Goal: Information Seeking & Learning: Learn about a topic

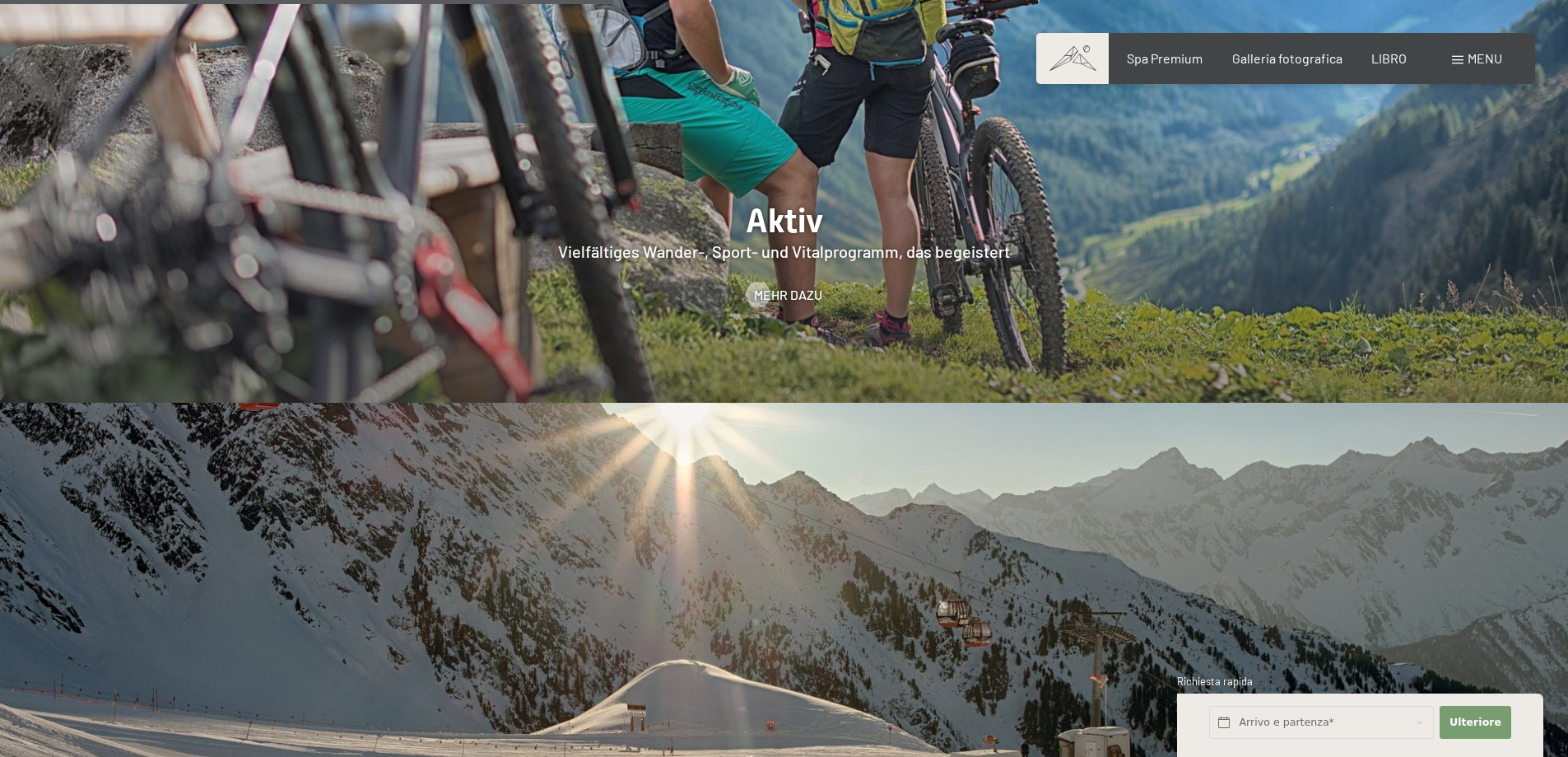
scroll to position [4140, 0]
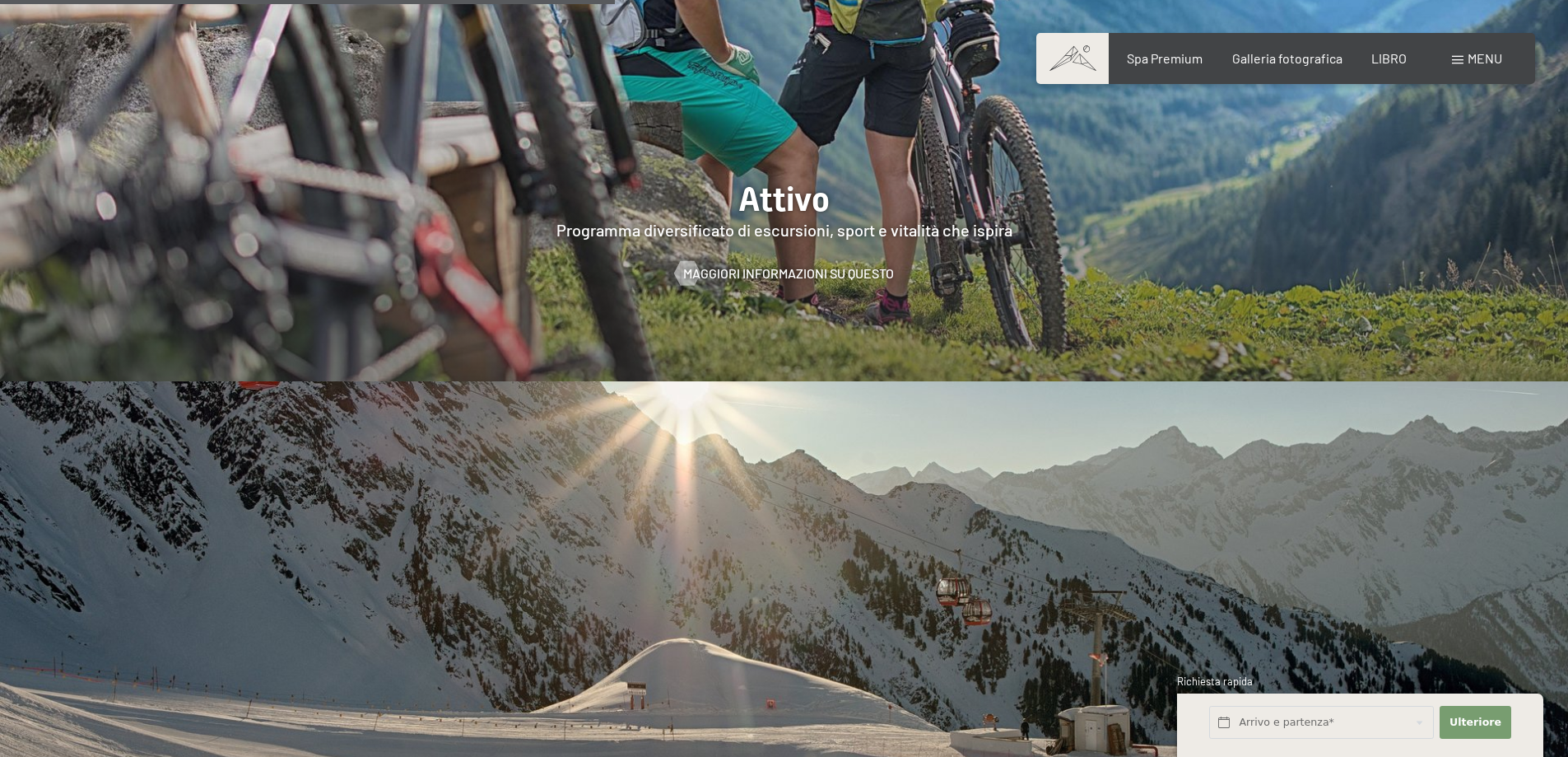
click at [1465, 56] on div "menu" at bounding box center [1477, 58] width 50 height 18
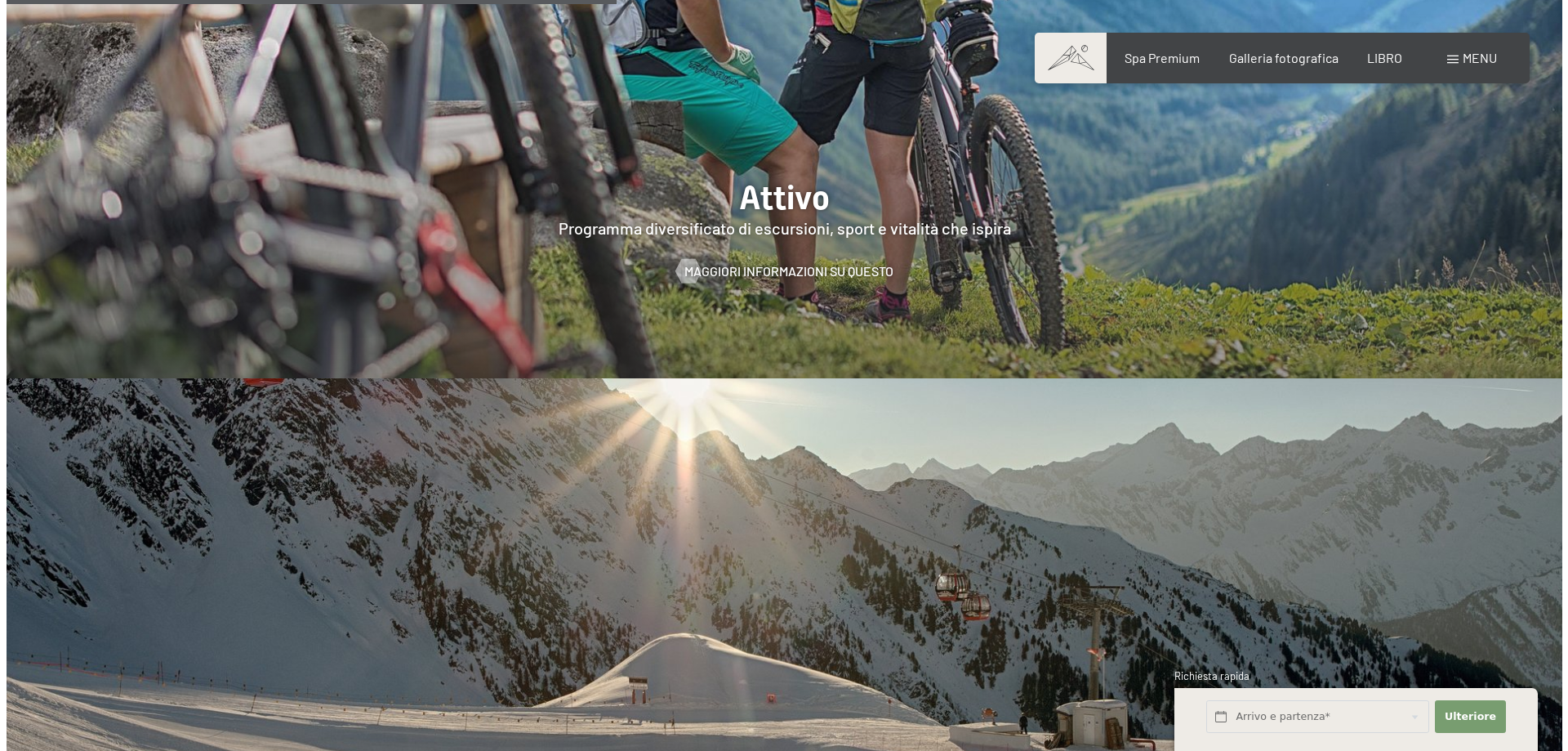
scroll to position [4122, 0]
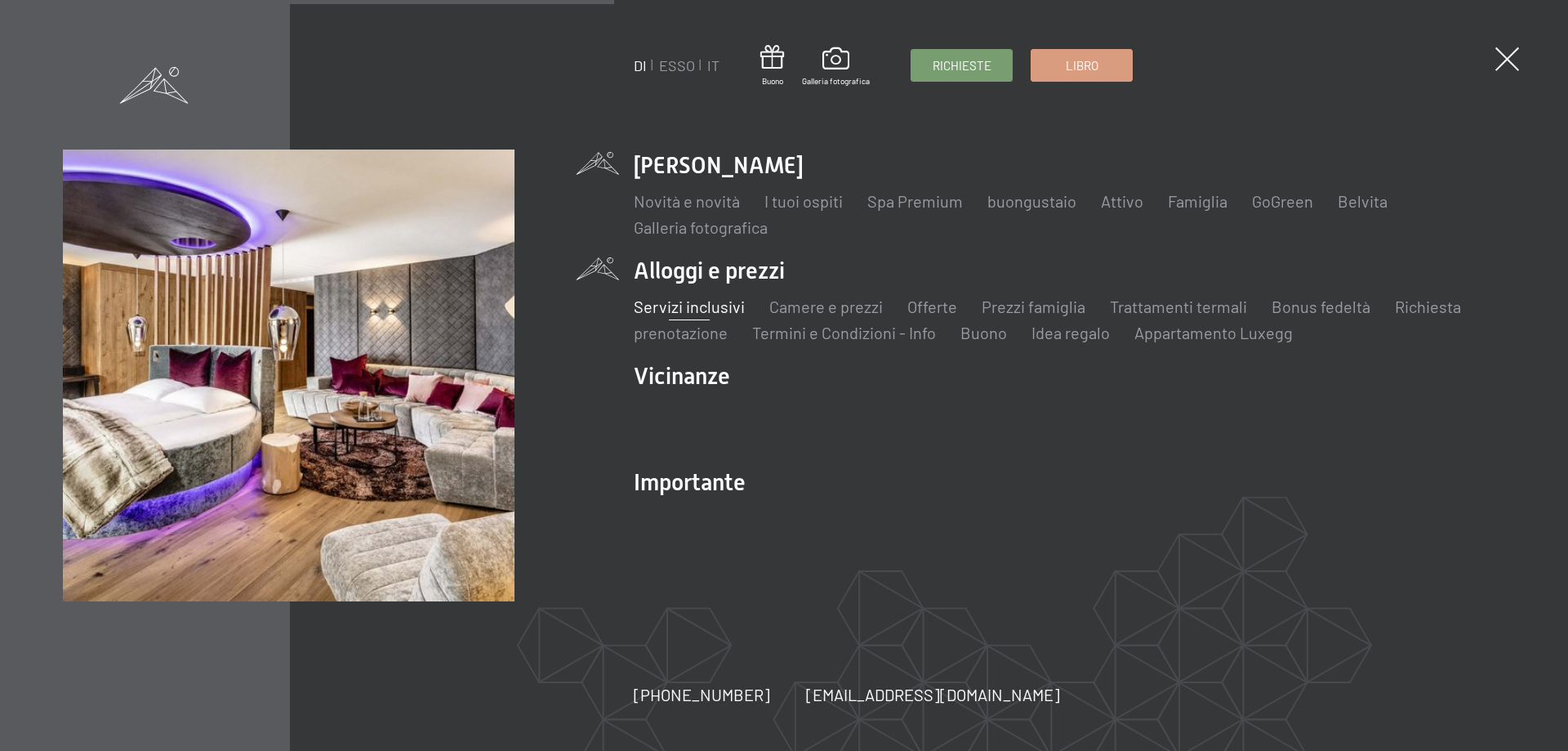
click at [722, 306] on font "Servizi inclusivi" at bounding box center [689, 306] width 111 height 20
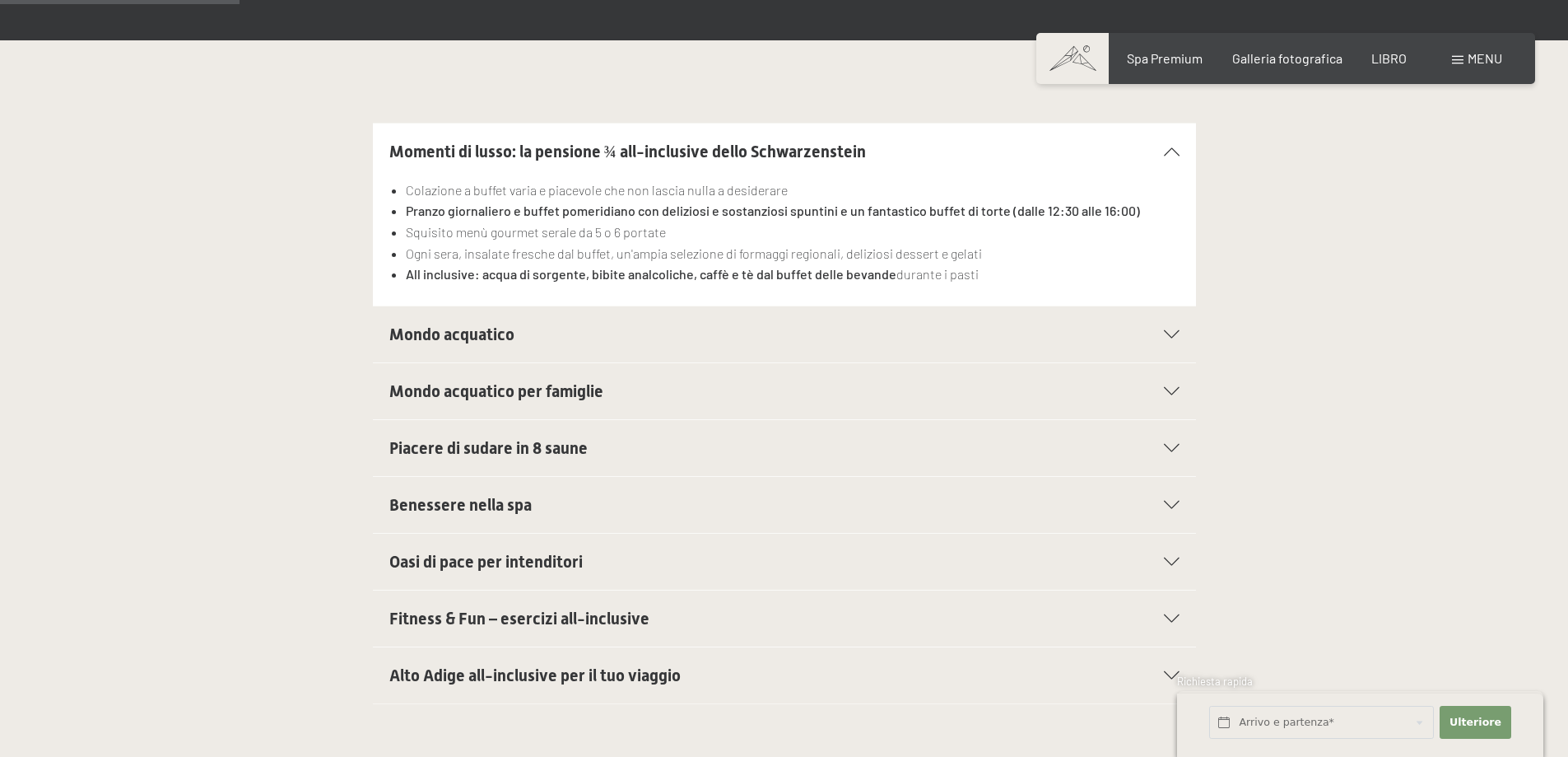
scroll to position [495, 0]
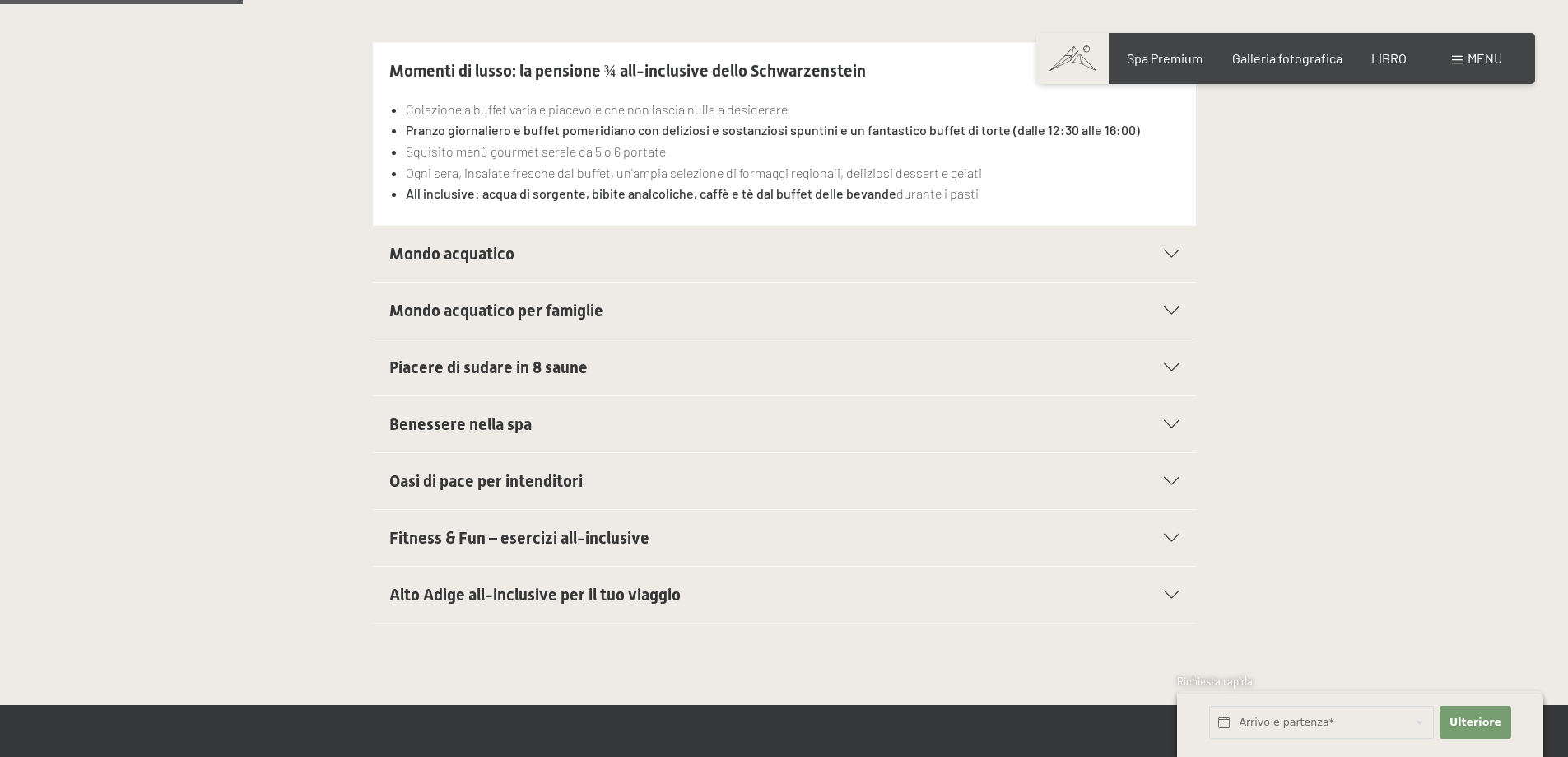
click at [1172, 307] on icon at bounding box center [1172, 311] width 15 height 9
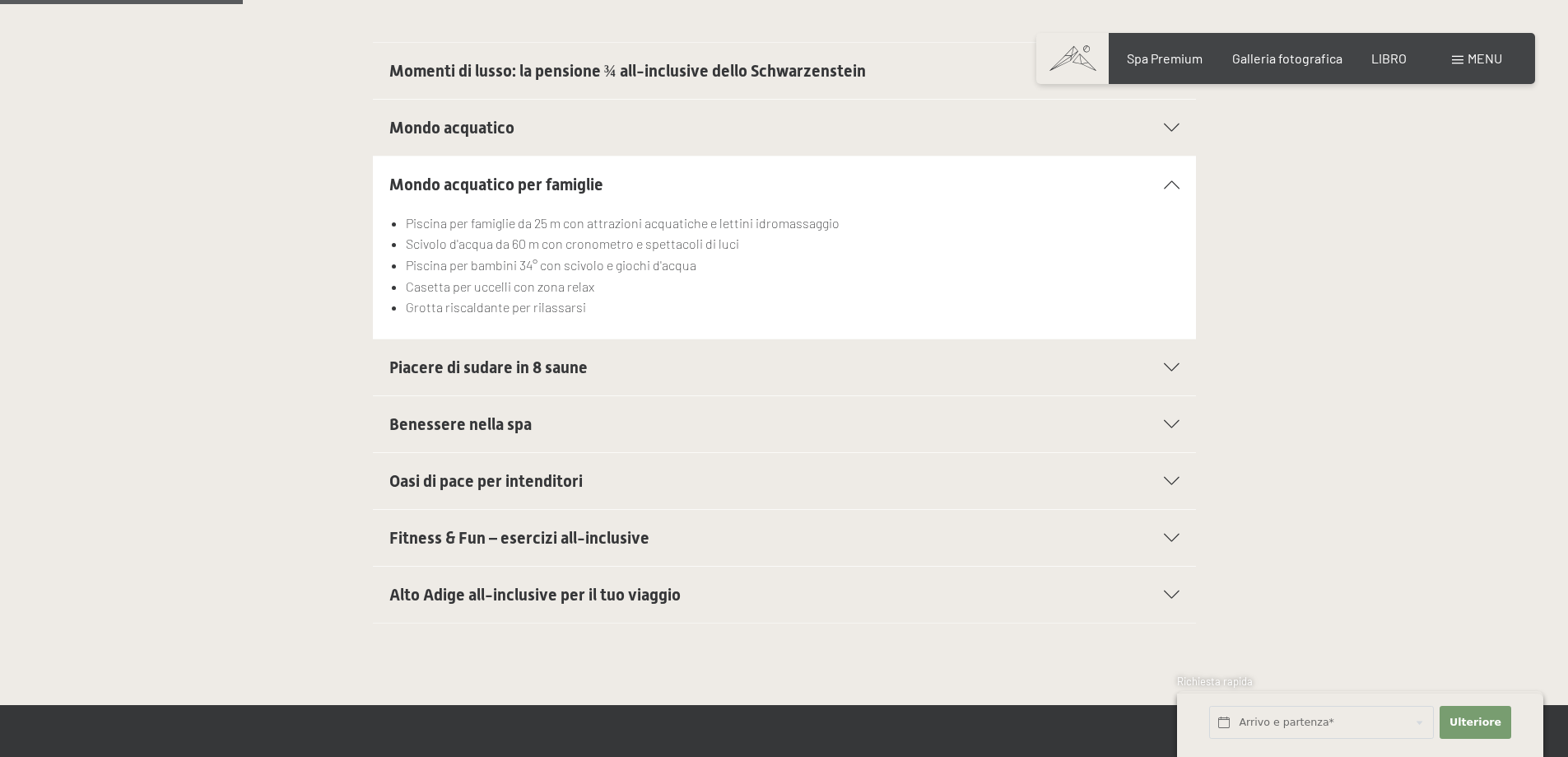
click at [1171, 397] on div "Benessere nella spa" at bounding box center [784, 424] width 790 height 56
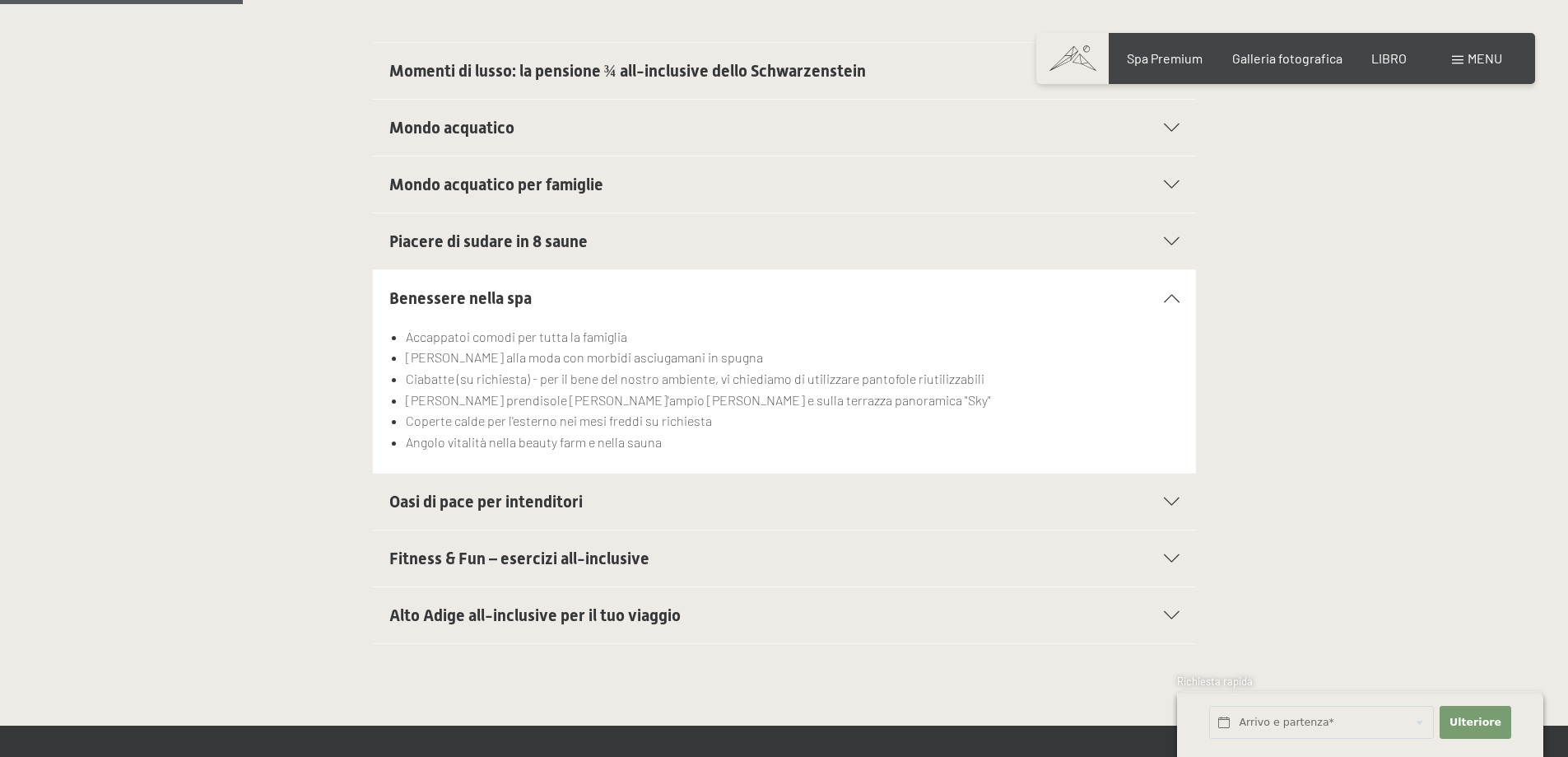
click at [1166, 498] on icon at bounding box center [1172, 501] width 15 height 9
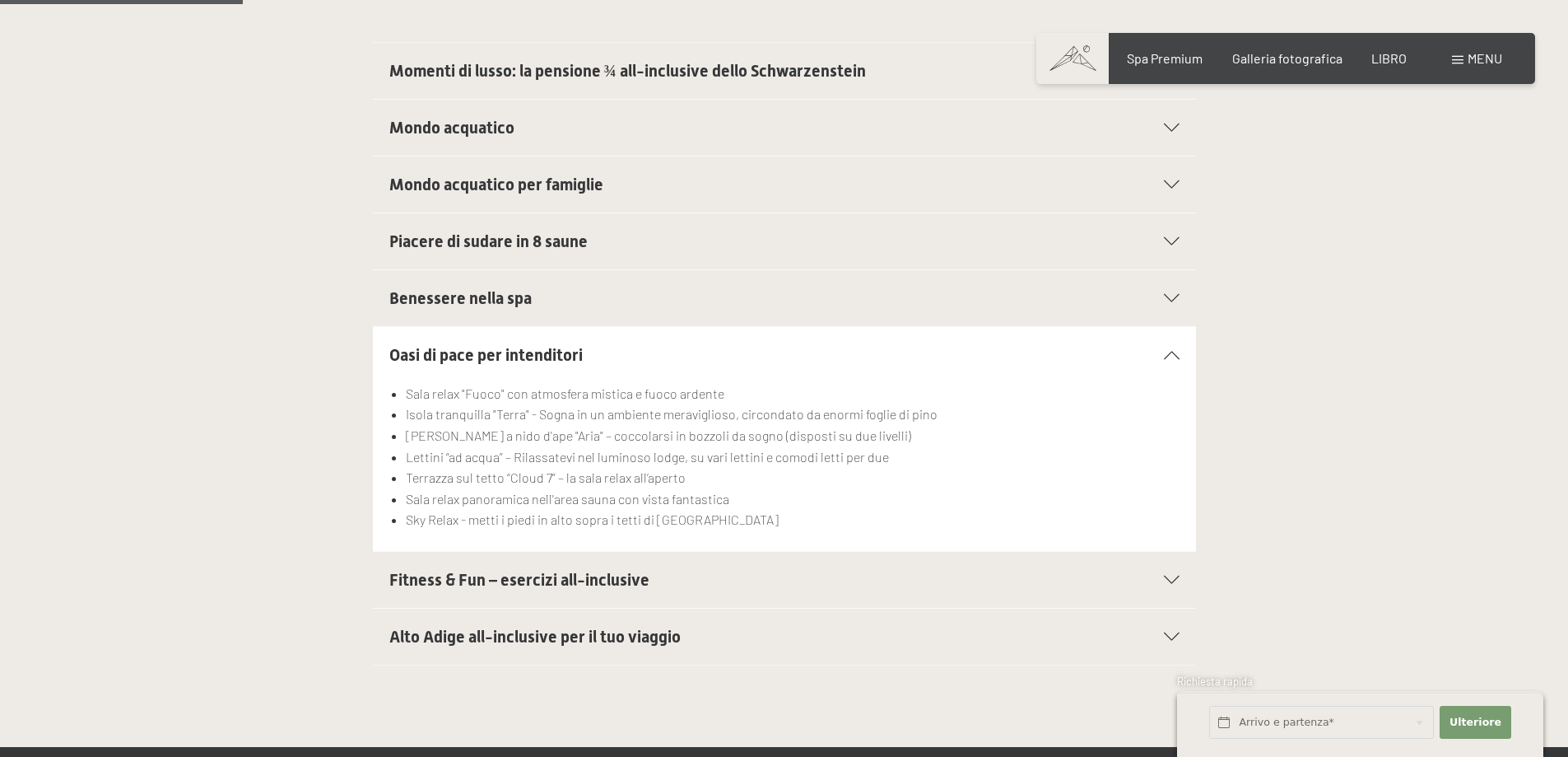
click at [1167, 576] on icon at bounding box center [1172, 580] width 15 height 9
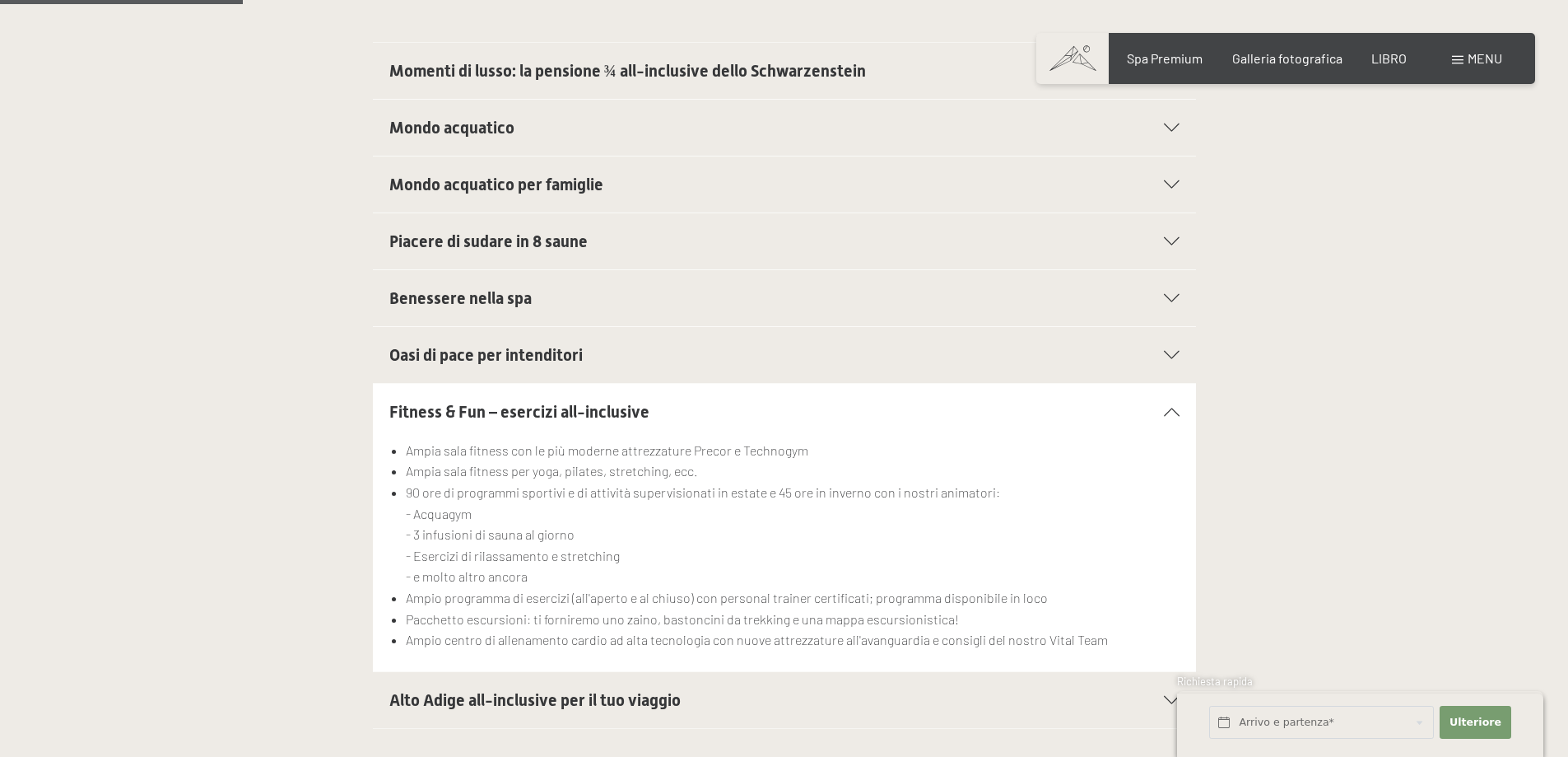
click at [1176, 696] on icon at bounding box center [1172, 700] width 15 height 9
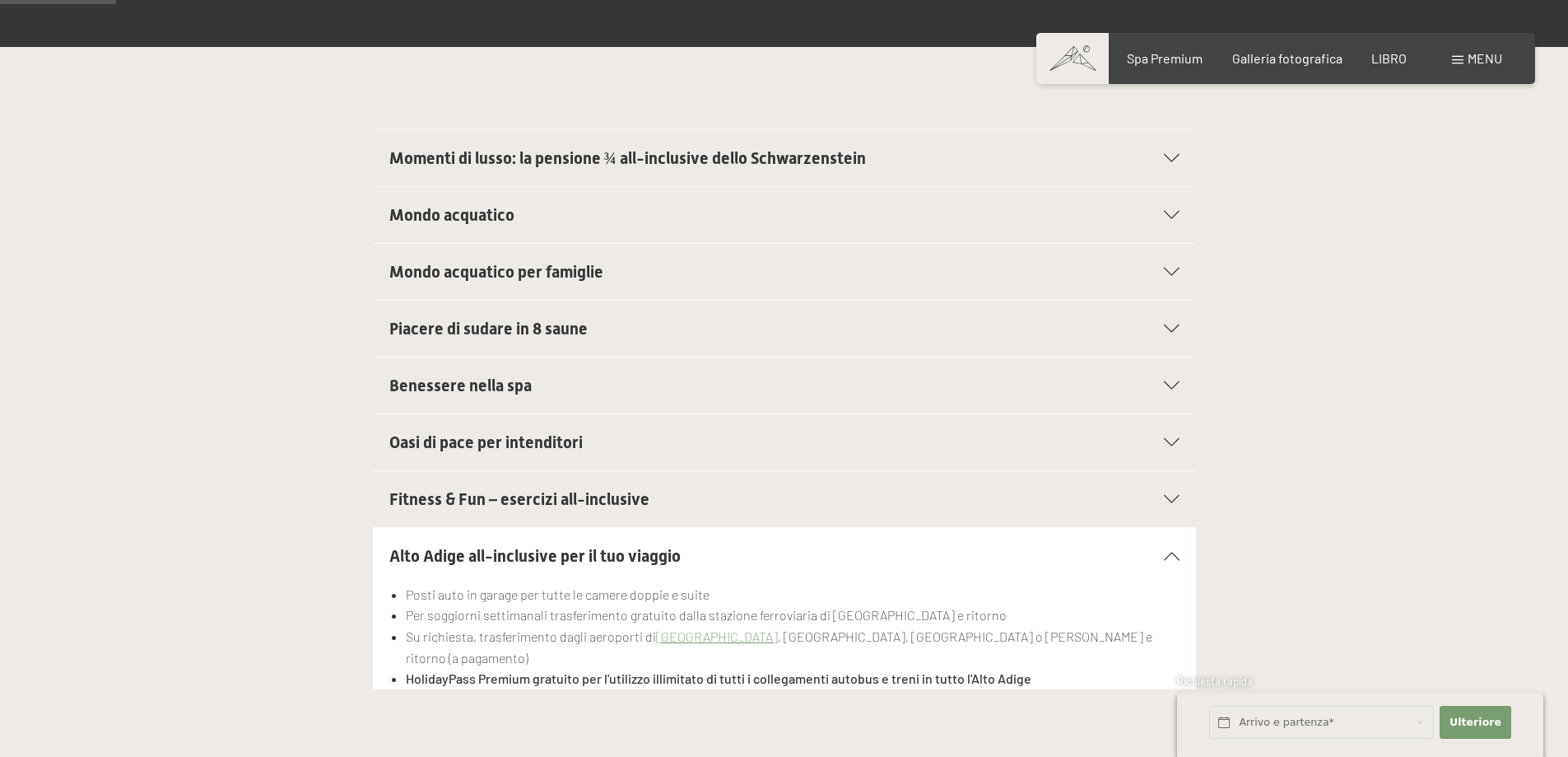
scroll to position [165, 0]
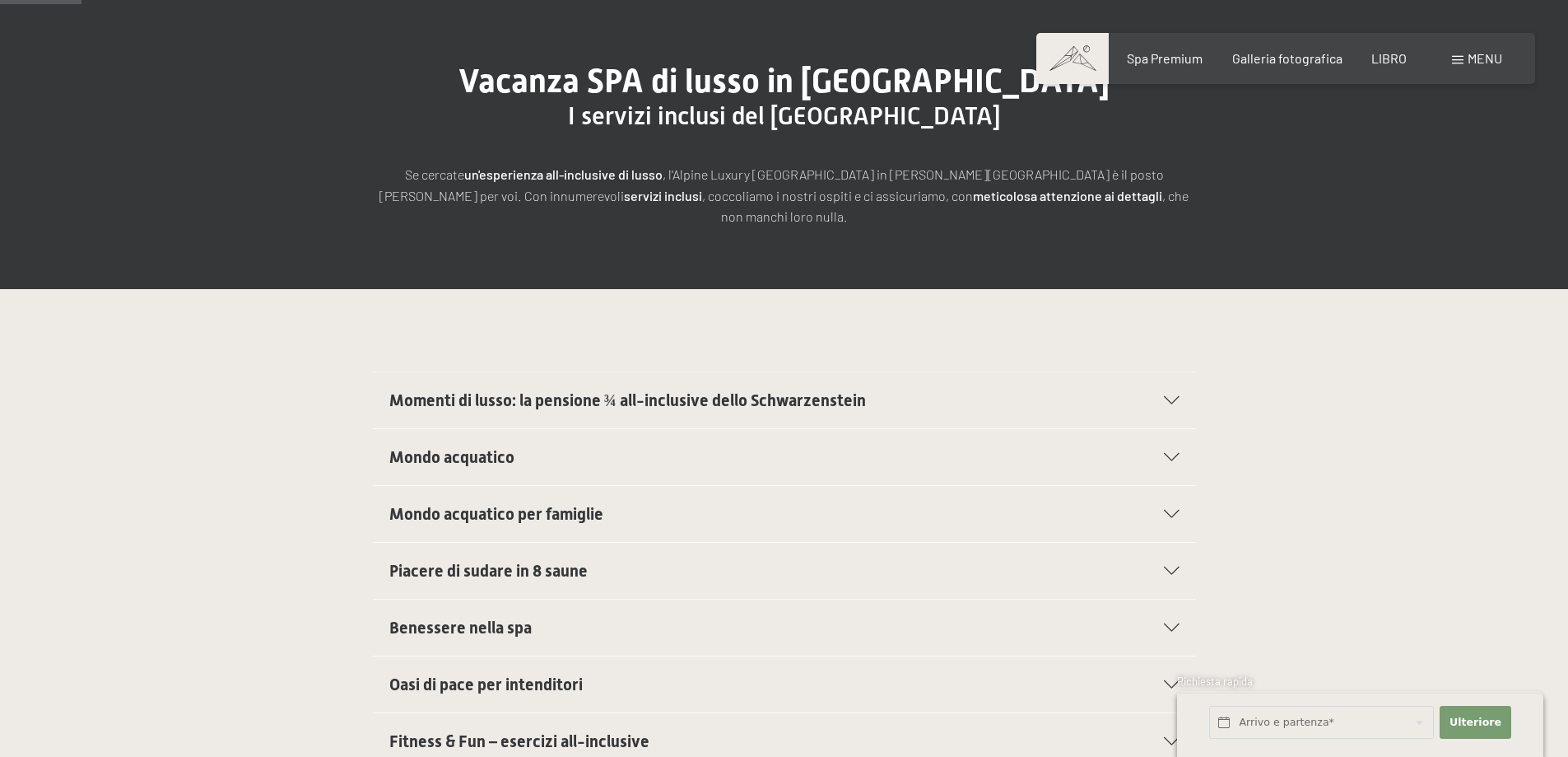
click at [1174, 453] on icon at bounding box center [1172, 457] width 15 height 9
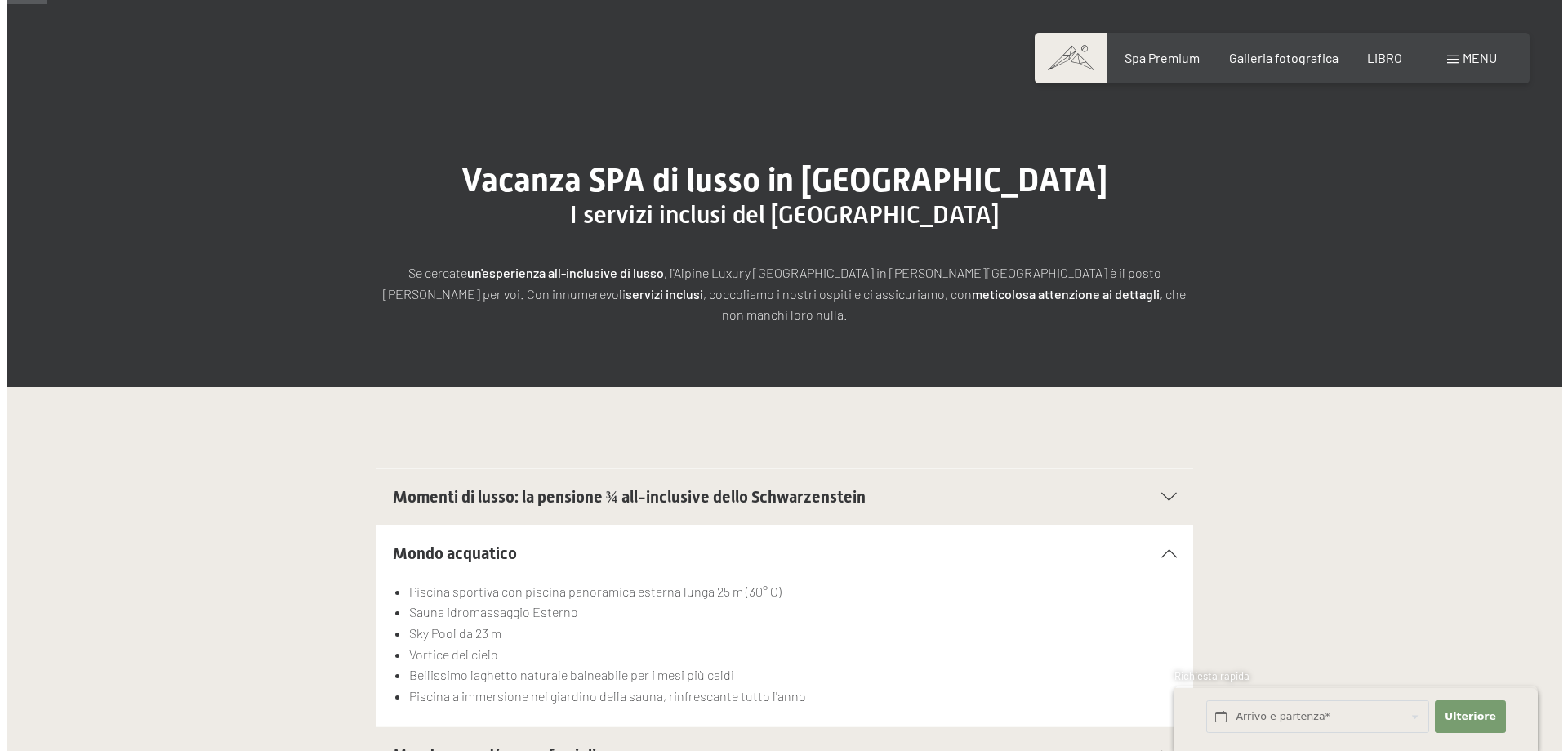
scroll to position [81, 0]
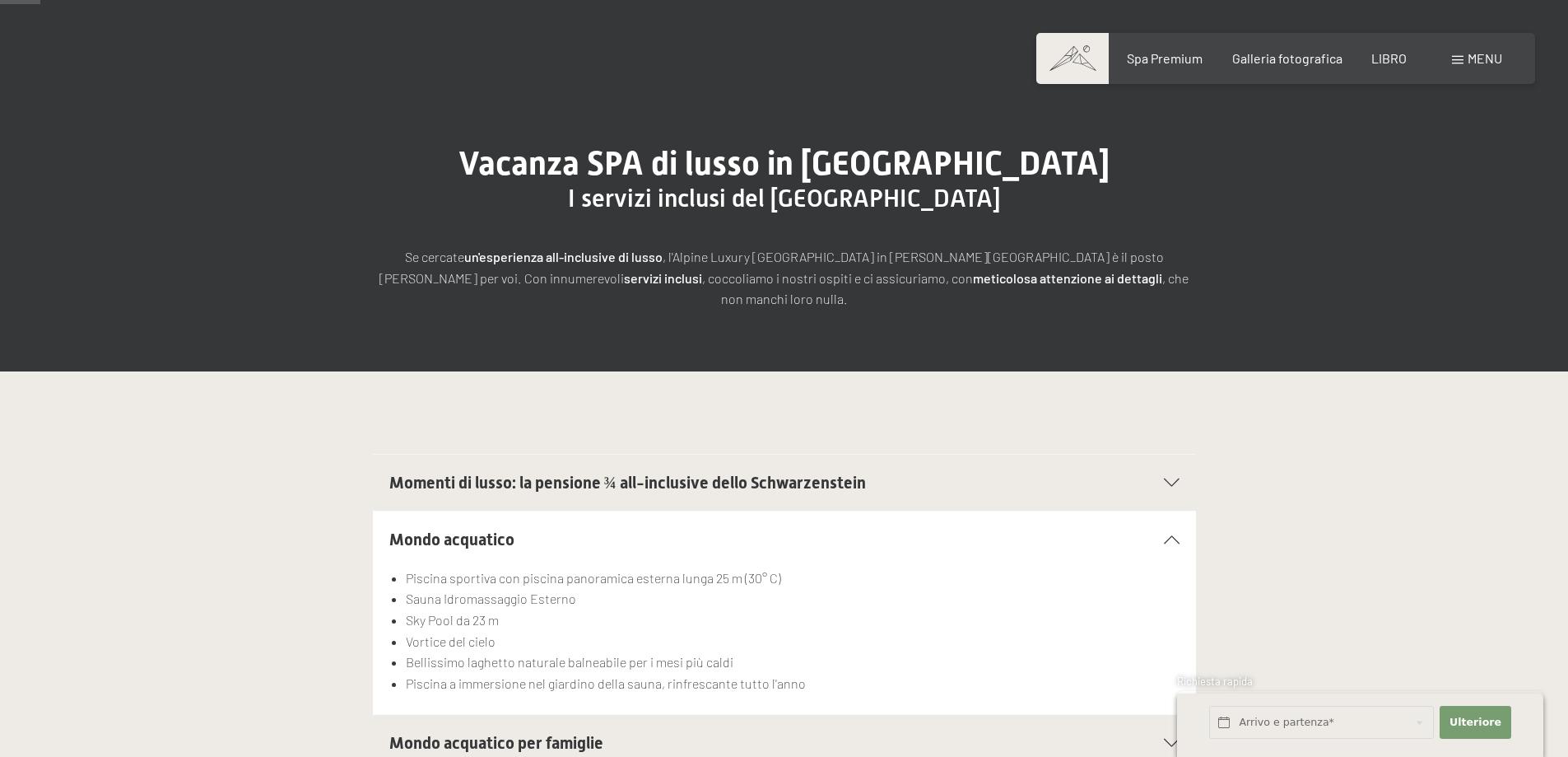
click at [1465, 65] on div "menu" at bounding box center [1477, 58] width 50 height 18
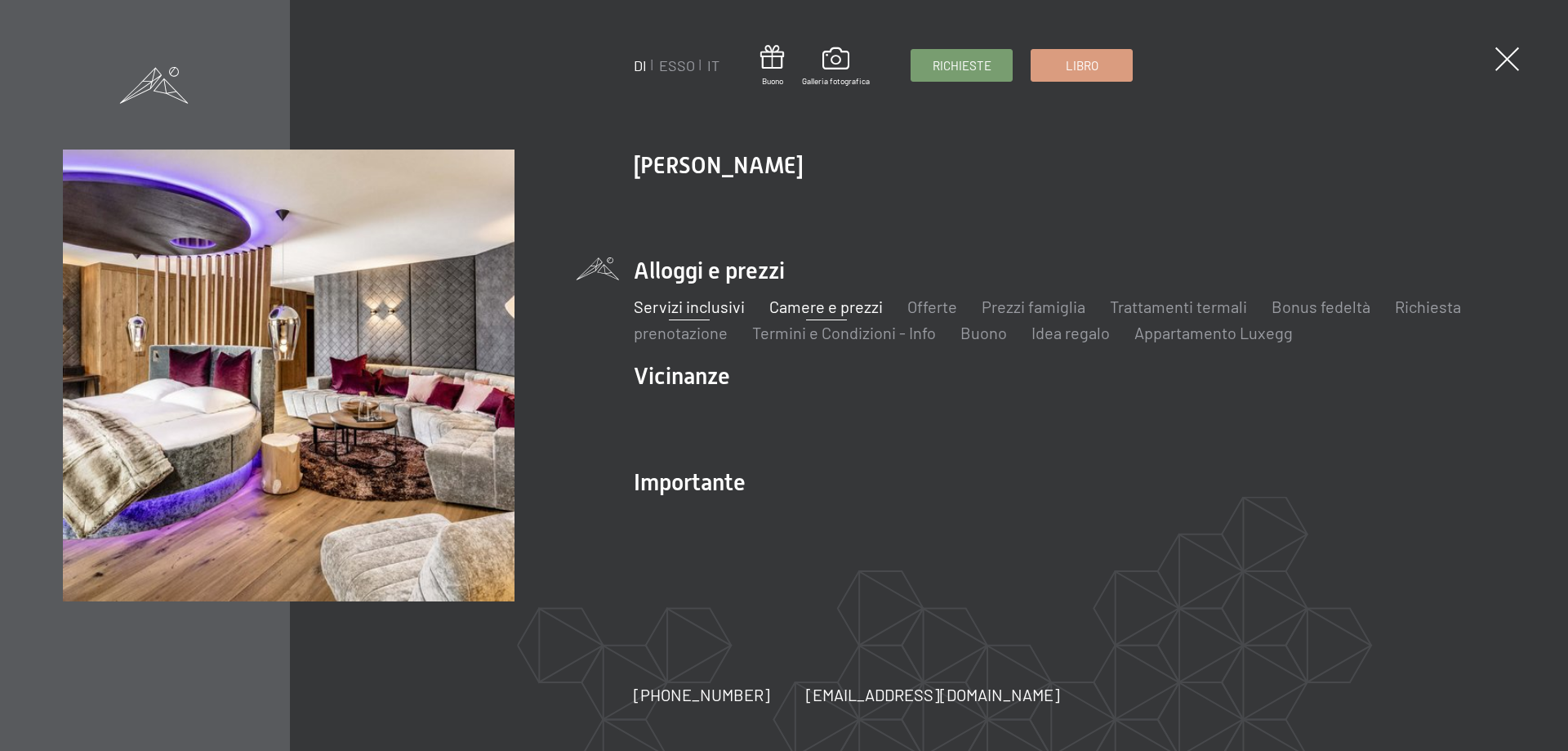
click at [850, 297] on font "Camere e prezzi" at bounding box center [826, 306] width 114 height 20
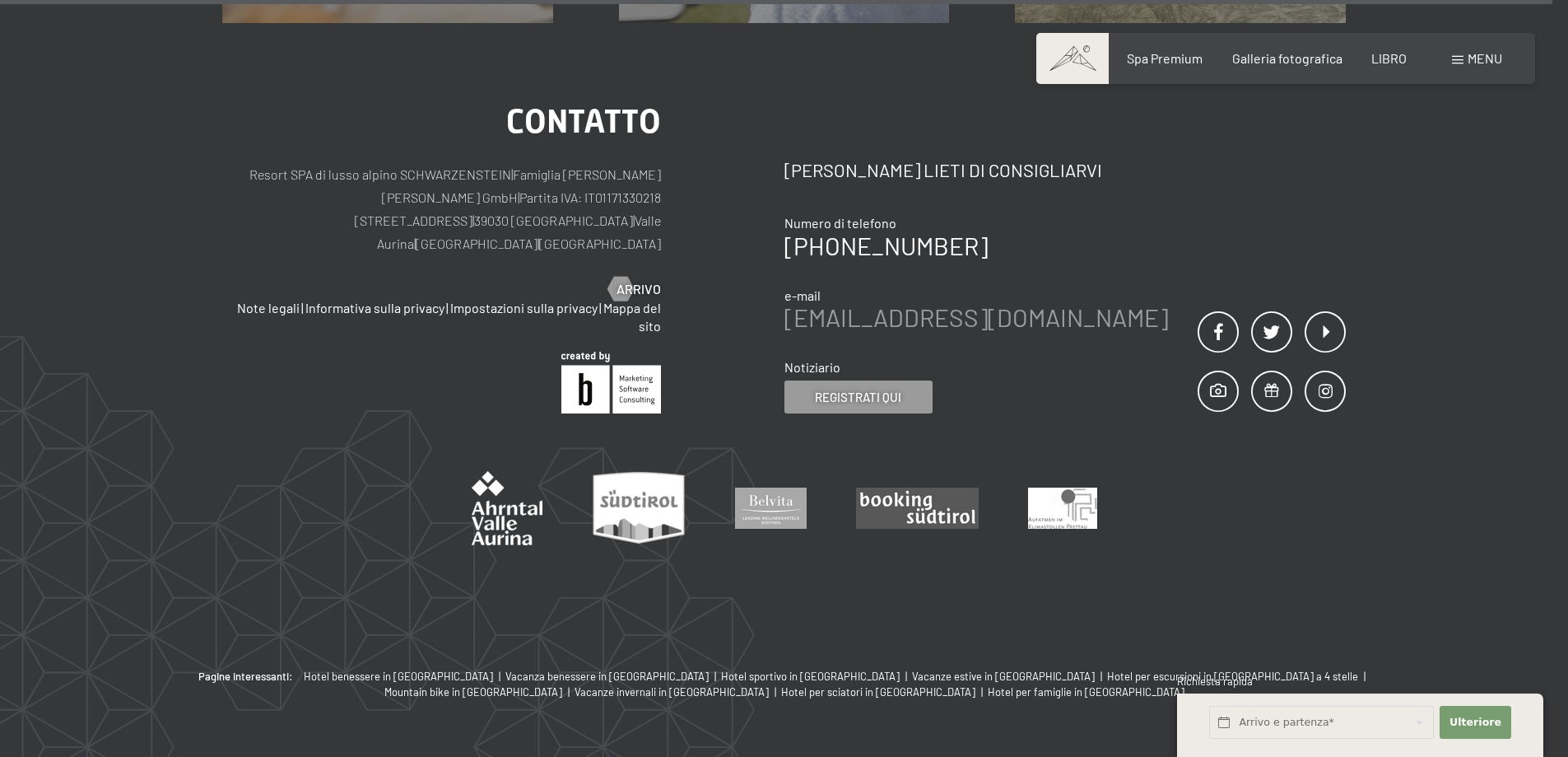
scroll to position [5393, 0]
